Goal: Find specific page/section: Find specific page/section

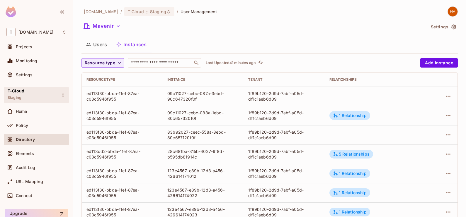
click at [54, 94] on div "T-Cloud Staging" at bounding box center [36, 95] width 65 height 16
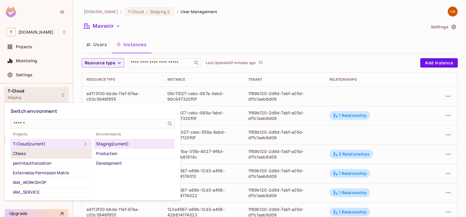
click at [37, 153] on div "CNaas" at bounding box center [51, 153] width 76 height 7
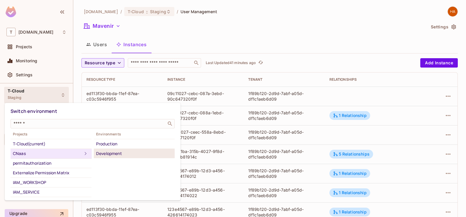
click at [109, 154] on div "Development" at bounding box center [134, 153] width 76 height 7
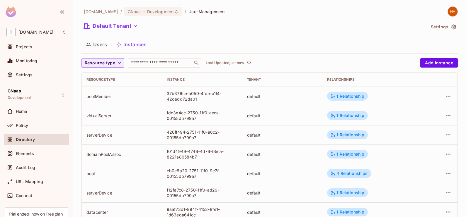
click at [40, 133] on div "Policy" at bounding box center [36, 127] width 65 height 14
click at [41, 127] on div "Policy" at bounding box center [41, 125] width 51 height 5
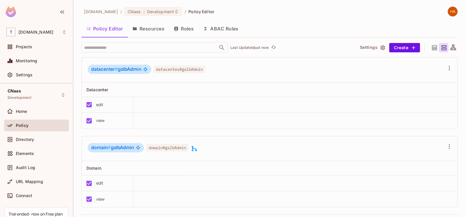
click at [156, 33] on button "Resources" at bounding box center [148, 28] width 41 height 15
